Goal: Task Accomplishment & Management: Complete application form

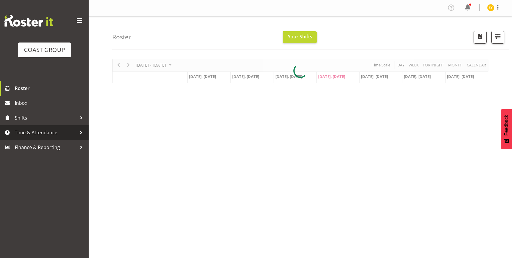
click at [41, 138] on link "Time & Attendance" at bounding box center [44, 132] width 89 height 15
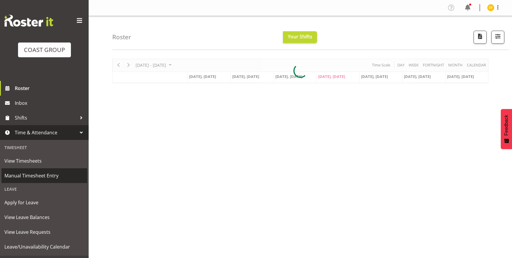
click at [37, 179] on span "Manual Timesheet Entry" at bounding box center [44, 175] width 80 height 9
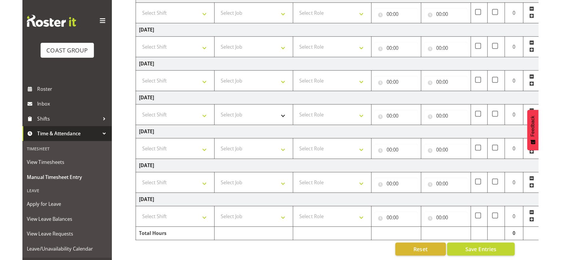
scroll to position [36, 0]
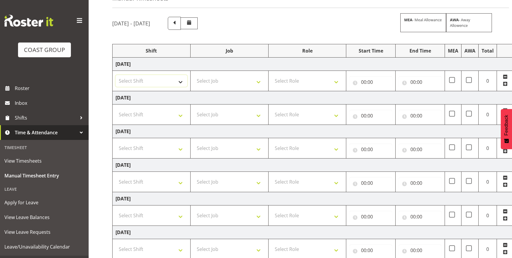
click at [170, 80] on select "Select Shift EHS AKL Warehouse/Office" at bounding box center [151, 81] width 72 height 12
select select "1083"
click at [115, 75] on select "Select Shift EHS AKL Warehouse/Office" at bounding box center [151, 81] width 72 height 12
click at [256, 82] on select "Select Job 1 Carlton Events 1 Carlton Hamilton 1 Carlton Wellington 1 EHS WAREH…" at bounding box center [229, 81] width 72 height 12
select select "69"
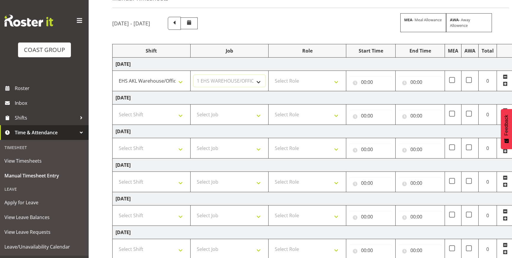
click at [193, 75] on select "Select Job 1 Carlton Events 1 Carlton Hamilton 1 Carlton Wellington 1 EHS WAREH…" at bounding box center [229, 81] width 72 height 12
click at [327, 82] on select "Select Role ACCOUNTS" at bounding box center [307, 81] width 72 height 12
select select "204"
click at [271, 75] on select "Select Role ACCOUNTS" at bounding box center [307, 81] width 72 height 12
click at [371, 83] on input "00:00" at bounding box center [370, 82] width 43 height 12
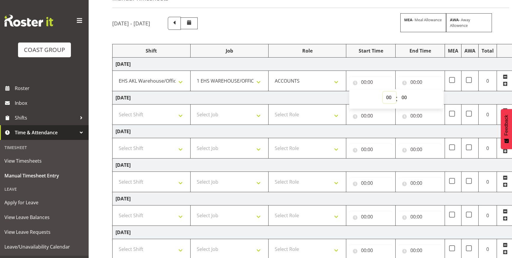
click at [388, 97] on select "00 01 02 03 04 05 06 07 08 09 10 11 12 13 14 15 16 17 18 19 20 21 22 23" at bounding box center [389, 98] width 13 height 12
select select "10"
click at [383, 92] on select "00 01 02 03 04 05 06 07 08 09 10 11 12 13 14 15 16 17 18 19 20 21 22 23" at bounding box center [389, 98] width 13 height 12
type input "10:00"
click at [415, 77] on input "00:00" at bounding box center [419, 82] width 43 height 12
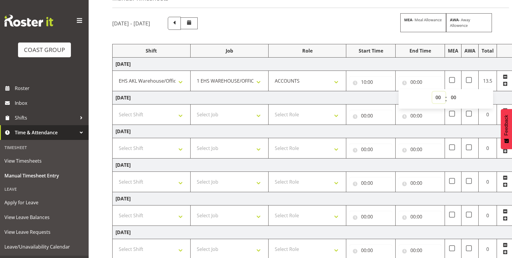
click at [440, 95] on select "00 01 02 03 04 05 06 07 08 09 10 11 12 13 14 15 16 17 18 19 20 21 22 23" at bounding box center [438, 98] width 13 height 12
select select "18"
click at [432, 92] on select "00 01 02 03 04 05 06 07 08 09 10 11 12 13 14 15 16 17 18 19 20 21 22 23" at bounding box center [438, 98] width 13 height 12
type input "18:00"
click at [496, 97] on td "Thursday 21st August 2025" at bounding box center [319, 97] width 413 height 13
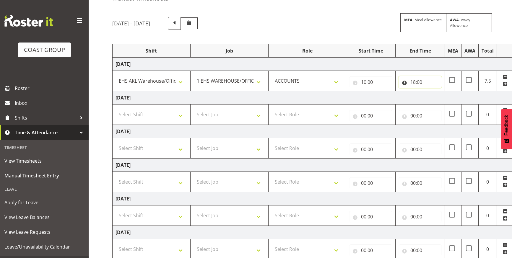
click at [425, 83] on input "18:00" at bounding box center [419, 82] width 43 height 12
click at [454, 97] on select "00 01 02 03 04 05 06 07 08 09 10 11 12 13 14 15 16 17 18 19 20 21 22 23 24 25 2…" at bounding box center [453, 98] width 13 height 12
select select "30"
click at [447, 92] on select "00 01 02 03 04 05 06 07 08 09 10 11 12 13 14 15 16 17 18 19 20 21 22 23 24 25 2…" at bounding box center [453, 98] width 13 height 12
type input "18:30"
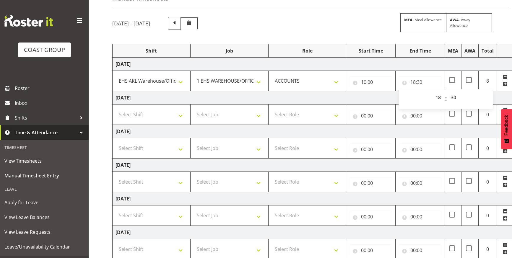
click at [501, 92] on td "Thursday 21st August 2025" at bounding box center [319, 97] width 413 height 13
click at [156, 114] on select "Select Shift EHS AKL Warehouse/Office" at bounding box center [151, 115] width 72 height 12
select select "1083"
click at [115, 109] on select "Select Shift EHS AKL Warehouse/Office" at bounding box center [151, 115] width 72 height 12
click at [232, 117] on select "Select Job 1 Carlton Events 1 Carlton Hamilton 1 Carlton Wellington 1 EHS WAREH…" at bounding box center [229, 115] width 72 height 12
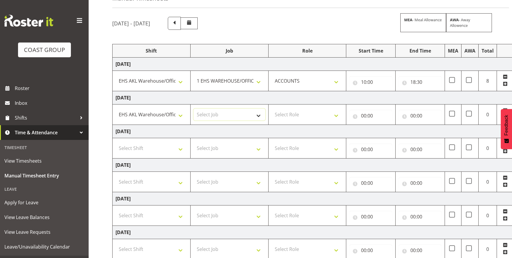
select select "69"
click at [193, 109] on select "Select Job 1 Carlton Events 1 Carlton Hamilton 1 Carlton Wellington 1 EHS WAREH…" at bounding box center [229, 115] width 72 height 12
click at [334, 110] on select "Select Role ACCOUNTS" at bounding box center [307, 115] width 72 height 12
select select "204"
click at [271, 109] on select "Select Role ACCOUNTS" at bounding box center [307, 115] width 72 height 12
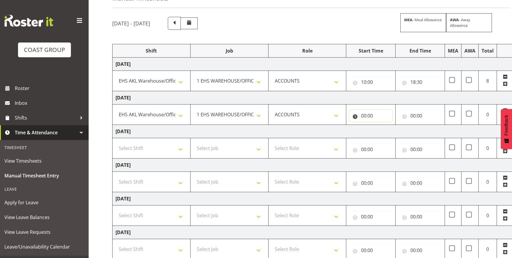
click at [369, 118] on input "00:00" at bounding box center [370, 116] width 43 height 12
click at [386, 130] on select "00 01 02 03 04 05 06 07 08 09 10 11 12 13 14 15 16 17 18 19 20 21 22 23" at bounding box center [389, 131] width 13 height 12
select select "9"
click at [383, 125] on select "00 01 02 03 04 05 06 07 08 09 10 11 12 13 14 15 16 17 18 19 20 21 22 23" at bounding box center [389, 131] width 13 height 12
type input "09:00"
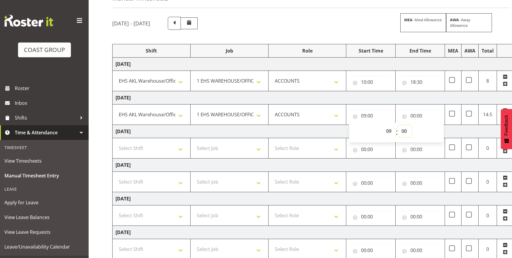
click at [406, 130] on select "00 01 02 03 04 05 06 07 08 09 10 11 12 13 14 15 16 17 18 19 20 21 22 23 24 25 2…" at bounding box center [404, 131] width 13 height 12
select select "15"
click at [398, 125] on select "00 01 02 03 04 05 06 07 08 09 10 11 12 13 14 15 16 17 18 19 20 21 22 23 24 25 2…" at bounding box center [404, 131] width 13 height 12
type input "09:15"
click at [416, 115] on input "00:00" at bounding box center [419, 116] width 43 height 12
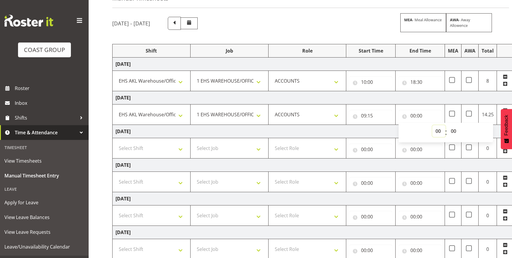
click at [438, 132] on select "00 01 02 03 04 05 06 07 08 09 10 11 12 13 14 15 16 17 18 19 20 21 22 23" at bounding box center [438, 131] width 13 height 12
select select "14"
click at [432, 125] on select "00 01 02 03 04 05 06 07 08 09 10 11 12 13 14 15 16 17 18 19 20 21 22 23" at bounding box center [438, 131] width 13 height 12
type input "14:00"
click at [454, 130] on select "00 01 02 03 04 05 06 07 08 09 10 11 12 13 14 15 16 17 18 19 20 21 22 23 24 25 2…" at bounding box center [453, 131] width 13 height 12
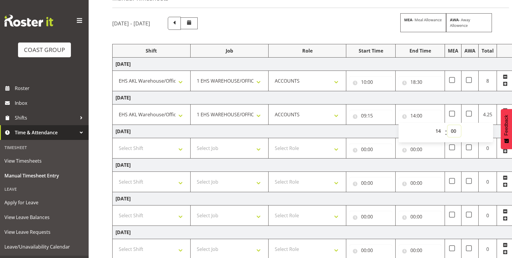
select select "15"
click at [447, 125] on select "00 01 02 03 04 05 06 07 08 09 10 11 12 13 14 15 16 17 18 19 20 21 22 23 24 25 2…" at bounding box center [453, 131] width 13 height 12
type input "14:15"
click at [496, 134] on td "Friday 22nd August 2025" at bounding box center [319, 131] width 413 height 13
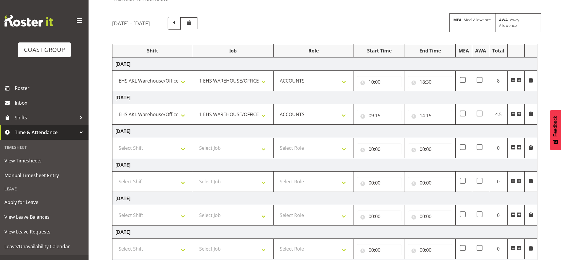
click at [512, 113] on span at bounding box center [519, 114] width 5 height 5
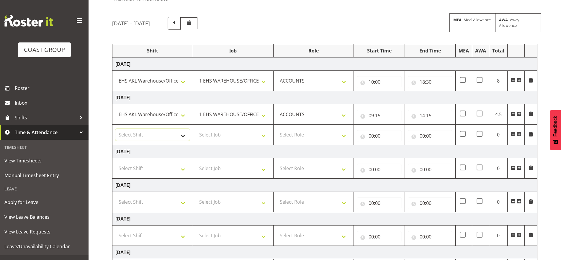
click at [179, 139] on select "Select Shift EHS AKL Warehouse/Office" at bounding box center [152, 135] width 74 height 12
select select "1083"
click at [115, 129] on select "Select Shift EHS AKL Warehouse/Office" at bounding box center [152, 135] width 74 height 12
click at [239, 136] on select "Select Job 1 Carlton Events 1 Carlton Hamilton 1 Carlton Wellington 1 EHS WAREH…" at bounding box center [233, 135] width 74 height 12
select select "69"
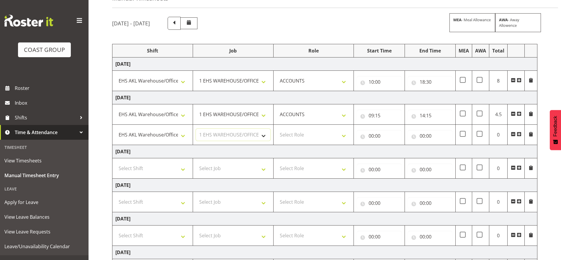
click at [196, 129] on select "Select Job 1 Carlton Events 1 Carlton Hamilton 1 Carlton Wellington 1 EHS WAREH…" at bounding box center [233, 135] width 74 height 12
click at [340, 133] on select "Select Role ACCOUNTS" at bounding box center [314, 135] width 74 height 12
select select "204"
click at [277, 129] on select "Select Role ACCOUNTS" at bounding box center [314, 135] width 74 height 12
click at [383, 136] on input "00:00" at bounding box center [379, 136] width 45 height 12
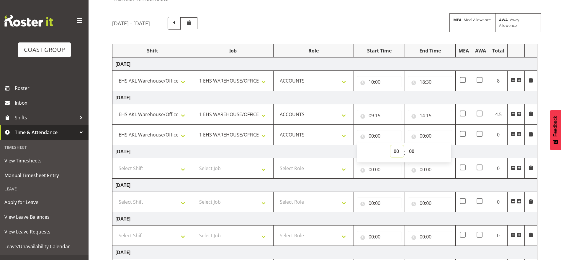
click at [397, 153] on select "00 01 02 03 04 05 06 07 08 09 10 11 12 13 14 15 16 17 18 19 20 21 22 23" at bounding box center [397, 152] width 13 height 12
select select "15"
click at [391, 146] on select "00 01 02 03 04 05 06 07 08 09 10 11 12 13 14 15 16 17 18 19 20 21 22 23" at bounding box center [397, 152] width 13 height 12
type input "15:00"
click at [409, 149] on select "00 01 02 03 04 05 06 07 08 09 10 11 12 13 14 15 16 17 18 19 20 21 22 23 24 25 2…" at bounding box center [412, 152] width 13 height 12
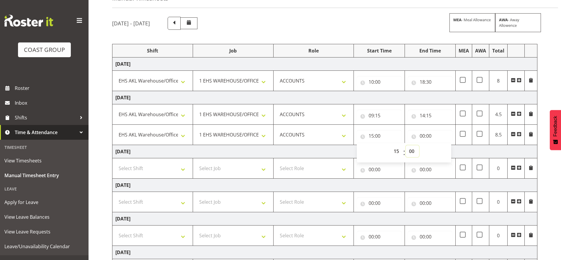
select select "30"
click at [406, 146] on select "00 01 02 03 04 05 06 07 08 09 10 11 12 13 14 15 16 17 18 19 20 21 22 23 24 25 2…" at bounding box center [412, 152] width 13 height 12
type input "15:30"
click at [425, 137] on input "00:00" at bounding box center [430, 136] width 45 height 12
click at [383, 139] on input "15:30" at bounding box center [379, 136] width 45 height 12
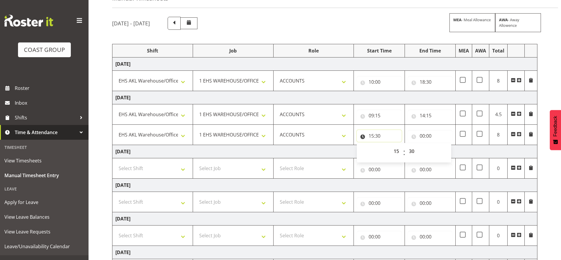
click at [383, 139] on input "15:30" at bounding box center [379, 136] width 45 height 12
click at [420, 137] on input "00:00" at bounding box center [430, 136] width 45 height 12
click at [446, 152] on select "00 01 02 03 04 05 06 07 08 09 10 11 12 13 14 15 16 17 18 19 20 21 22 23" at bounding box center [448, 152] width 13 height 12
select select "19"
click at [442, 146] on select "00 01 02 03 04 05 06 07 08 09 10 11 12 13 14 15 16 17 18 19 20 21 22 23" at bounding box center [448, 152] width 13 height 12
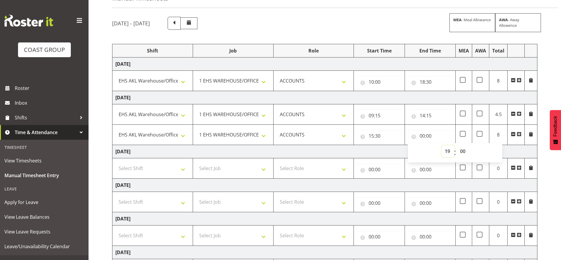
type input "19:00"
click at [465, 152] on select "00 01 02 03 04 05 06 07 08 09 10 11 12 13 14 15 16 17 18 19 20 21 22 23 24 25 2…" at bounding box center [463, 152] width 13 height 12
select select "30"
click at [457, 146] on select "00 01 02 03 04 05 06 07 08 09 10 11 12 13 14 15 16 17 18 19 20 21 22 23 24 25 2…" at bounding box center [463, 152] width 13 height 12
type input "19:30"
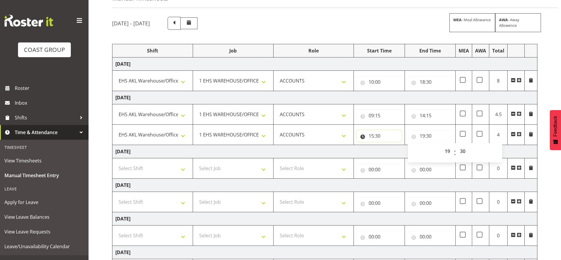
click at [381, 136] on input "15:30" at bounding box center [379, 136] width 45 height 12
click at [400, 150] on select "00 01 02 03 04 05 06 07 08 09 10 11 12 13 14 15 16 17 18 19 20 21 22 23" at bounding box center [397, 152] width 13 height 12
select select "16"
click at [391, 146] on select "00 01 02 03 04 05 06 07 08 09 10 11 12 13 14 15 16 17 18 19 20 21 22 23" at bounding box center [397, 152] width 13 height 12
type input "16:30"
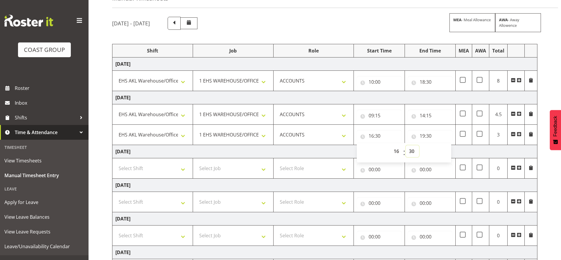
click at [410, 154] on select "00 01 02 03 04 05 06 07 08 09 10 11 12 13 14 15 16 17 18 19 20 21 22 23 24 25 2…" at bounding box center [412, 152] width 13 height 12
select select "0"
click at [406, 146] on select "00 01 02 03 04 05 06 07 08 09 10 11 12 13 14 15 16 17 18 19 20 21 22 23 24 25 2…" at bounding box center [412, 152] width 13 height 12
type input "16:00"
click at [507, 149] on td "Friday 22nd August 2025" at bounding box center [325, 151] width 425 height 13
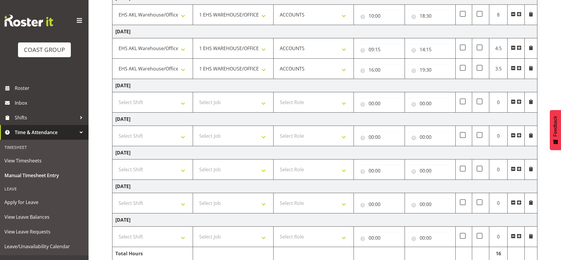
scroll to position [128, 0]
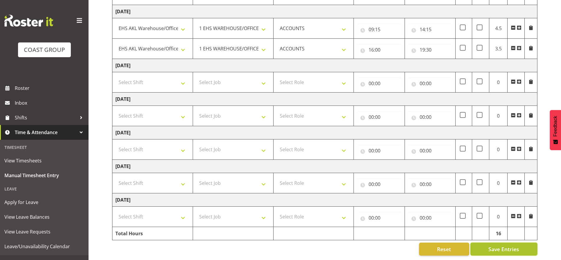
click at [509, 246] on span "Save Entries" at bounding box center [504, 250] width 31 height 8
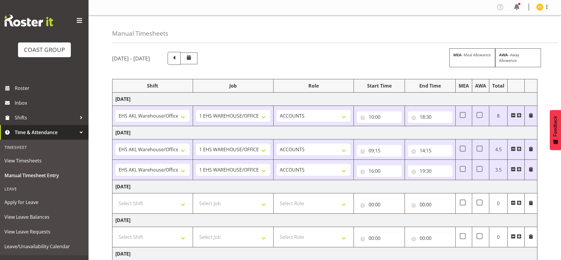
scroll to position [0, 0]
